Goal: Task Accomplishment & Management: Manage account settings

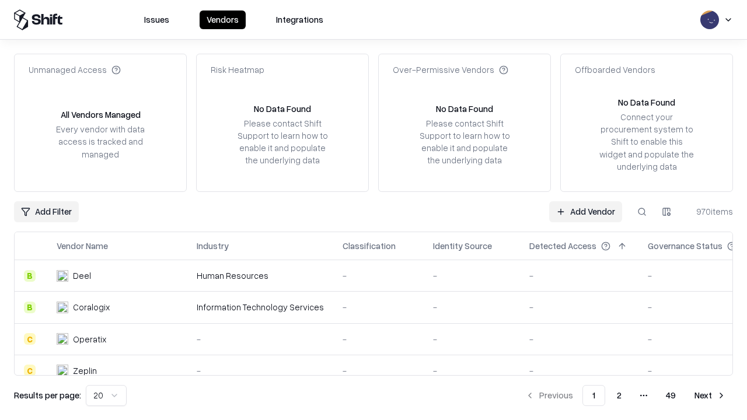
click at [586, 211] on link "Add Vendor" at bounding box center [585, 211] width 73 height 21
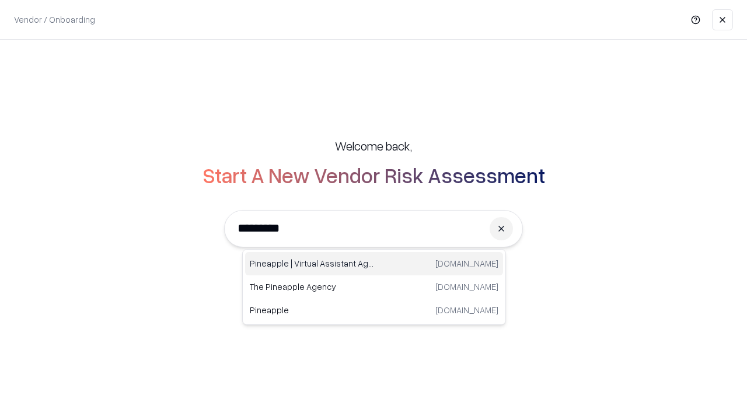
click at [374, 264] on div "Pineapple | Virtual Assistant Agency [DOMAIN_NAME]" at bounding box center [374, 263] width 258 height 23
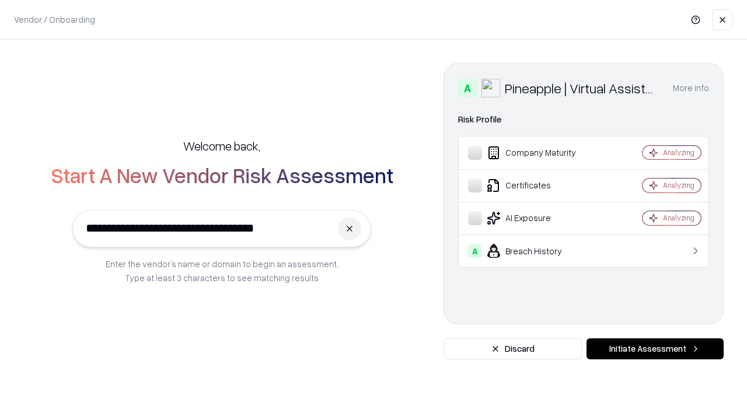
type input "**********"
click at [655, 349] on button "Initiate Assessment" at bounding box center [655, 349] width 137 height 21
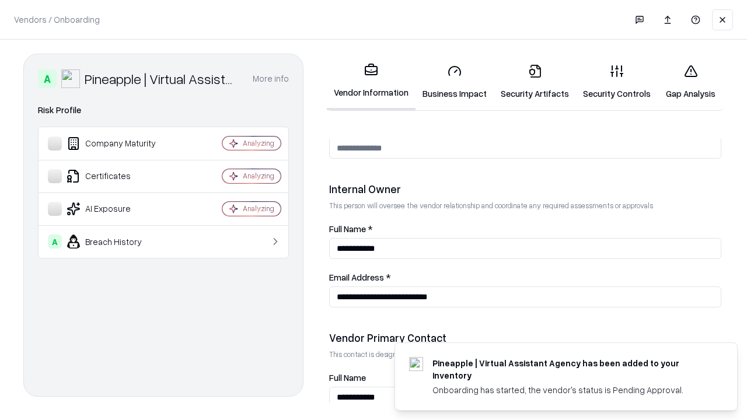
scroll to position [605, 0]
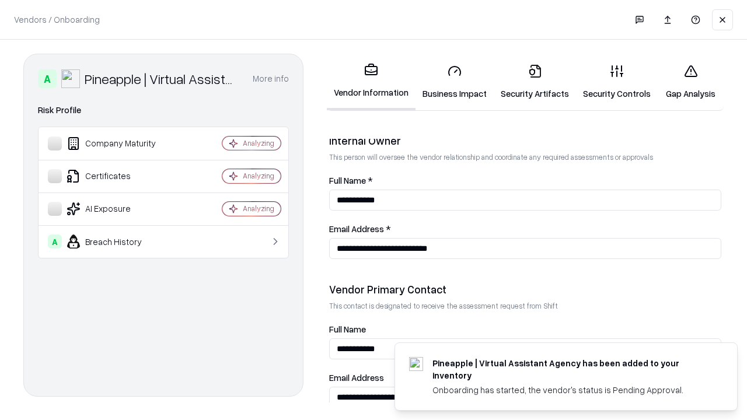
click at [455, 82] on link "Business Impact" at bounding box center [455, 82] width 78 height 54
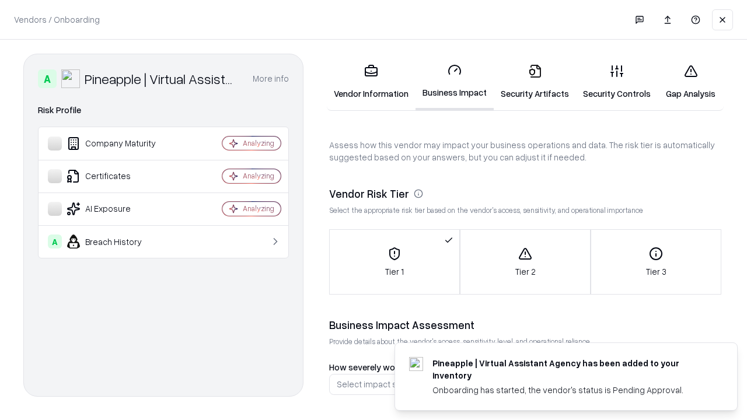
click at [535, 82] on link "Security Artifacts" at bounding box center [535, 82] width 82 height 54
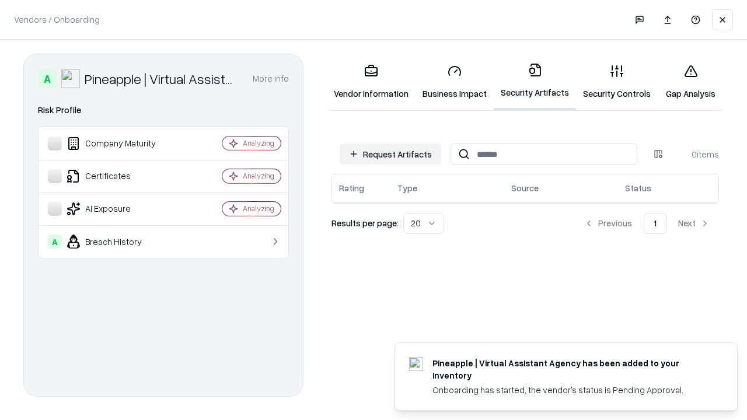
click at [391, 154] on button "Request Artifacts" at bounding box center [391, 154] width 102 height 21
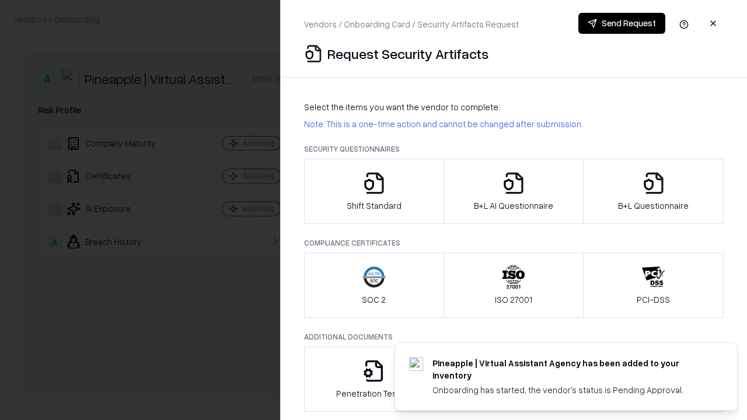
click at [374, 192] on icon "button" at bounding box center [374, 183] width 23 height 23
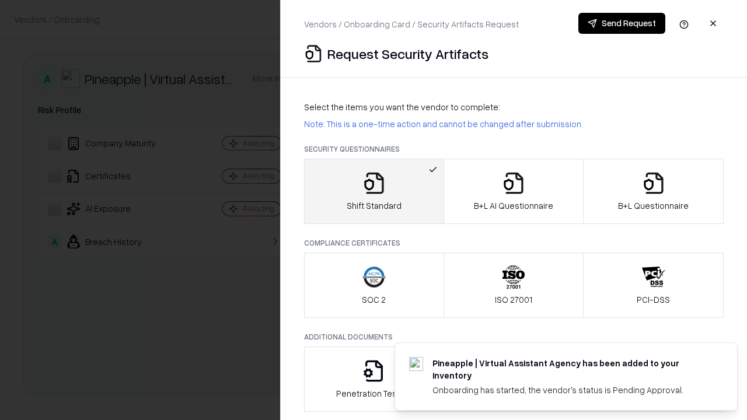
click at [622, 23] on button "Send Request" at bounding box center [622, 23] width 87 height 21
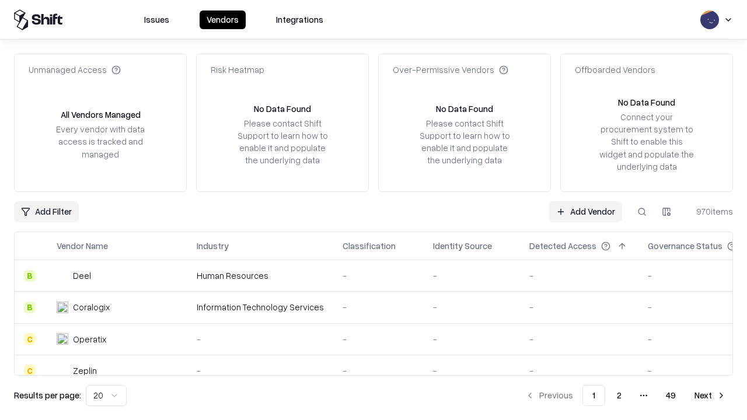
click at [642, 211] on button at bounding box center [642, 211] width 21 height 21
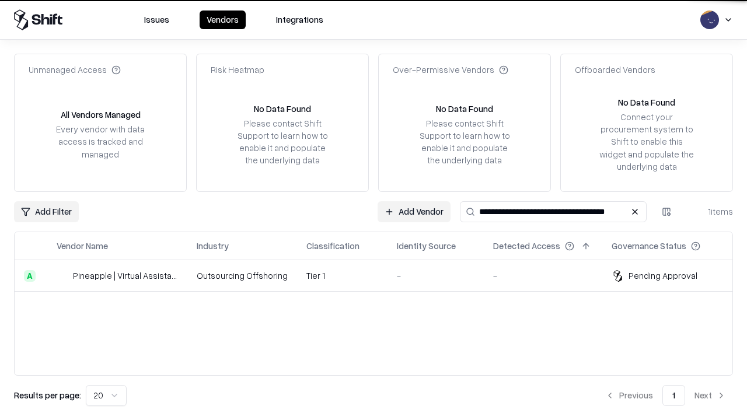
type input "**********"
click at [381, 276] on td "Tier 1" at bounding box center [342, 276] width 91 height 32
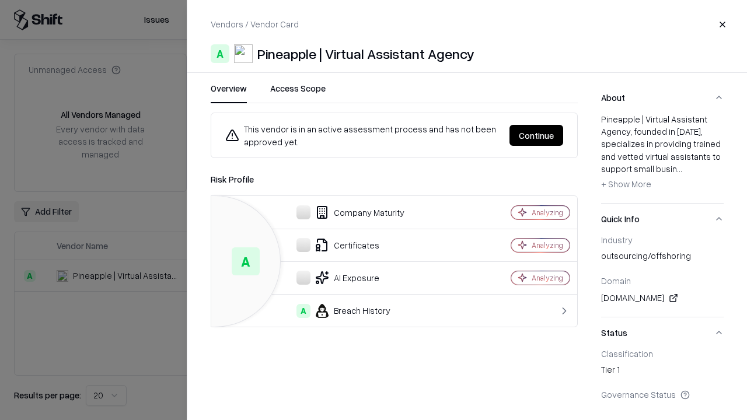
click at [537, 135] on button "Continue" at bounding box center [537, 135] width 54 height 21
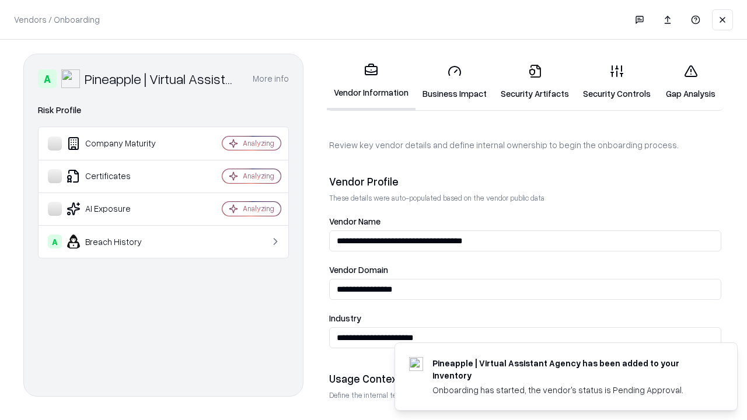
click at [535, 82] on link "Security Artifacts" at bounding box center [535, 82] width 82 height 54
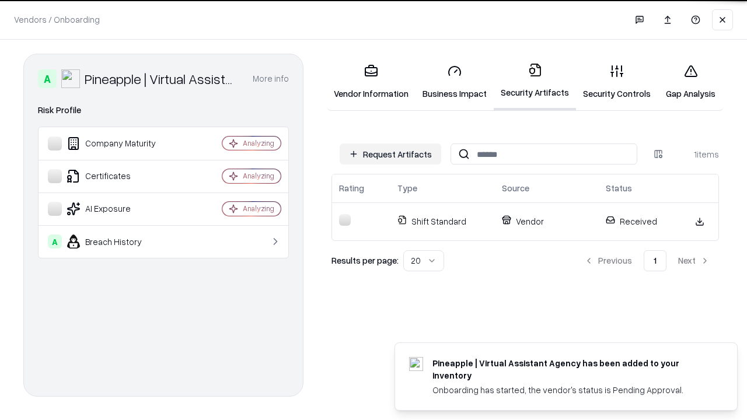
click at [691, 82] on link "Gap Analysis" at bounding box center [691, 82] width 66 height 54
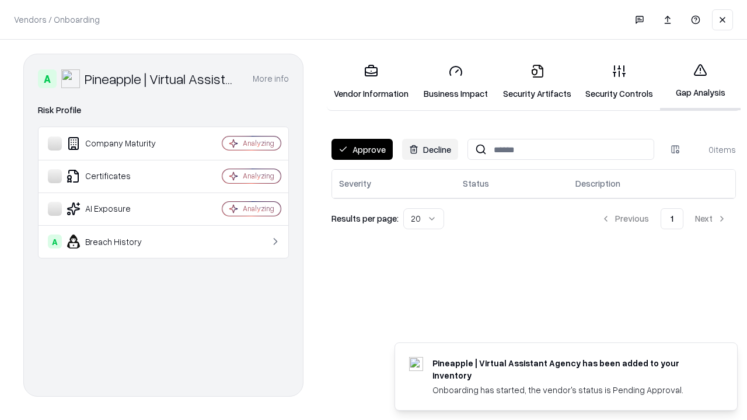
click at [362, 149] on button "Approve" at bounding box center [362, 149] width 61 height 21
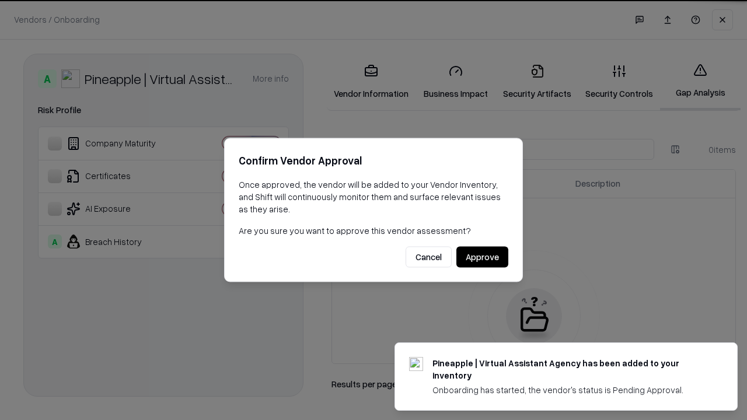
click at [482, 257] on button "Approve" at bounding box center [483, 257] width 52 height 21
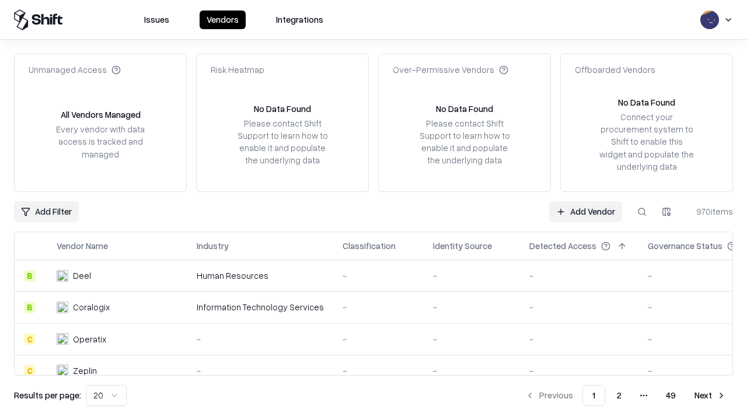
type input "**********"
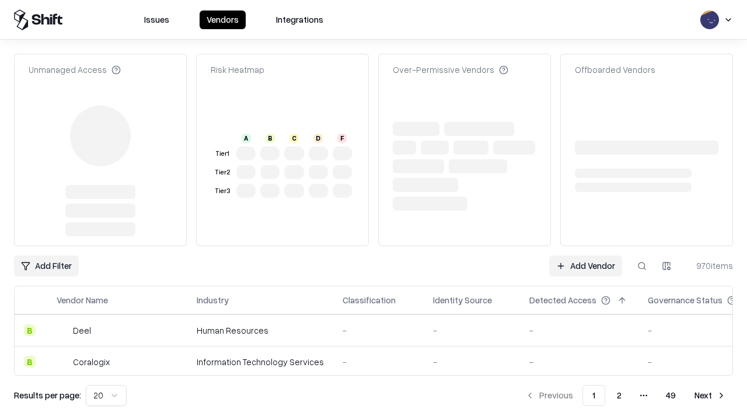
click at [586, 256] on link "Add Vendor" at bounding box center [585, 266] width 73 height 21
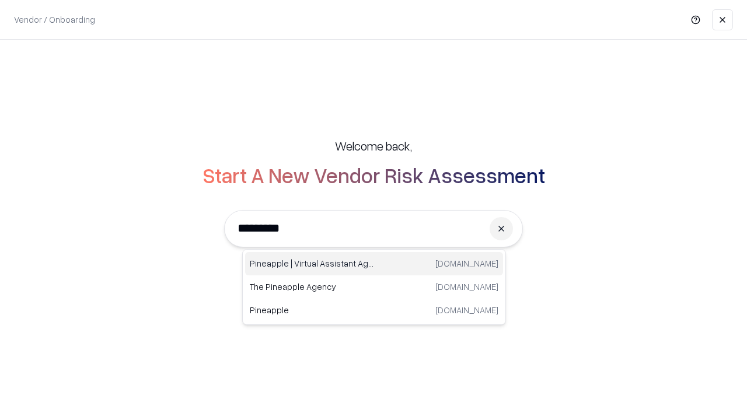
click at [374, 264] on div "Pineapple | Virtual Assistant Agency trypineapple.com" at bounding box center [374, 263] width 258 height 23
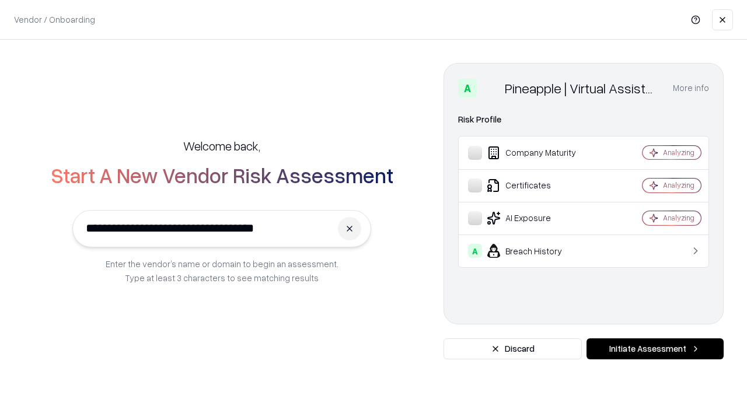
type input "**********"
click at [655, 349] on button "Initiate Assessment" at bounding box center [655, 349] width 137 height 21
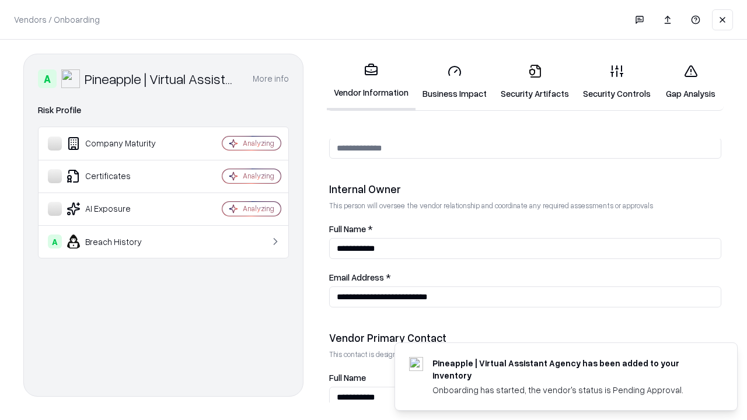
scroll to position [605, 0]
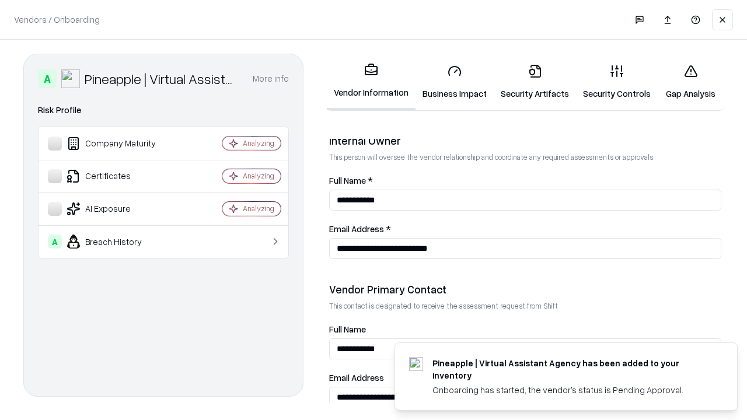
click at [691, 82] on link "Gap Analysis" at bounding box center [691, 82] width 66 height 54
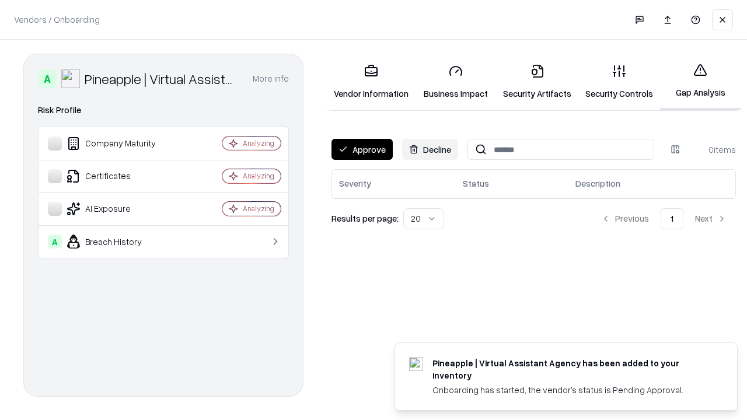
click at [362, 149] on button "Approve" at bounding box center [362, 149] width 61 height 21
